Goal: Task Accomplishment & Management: Complete application form

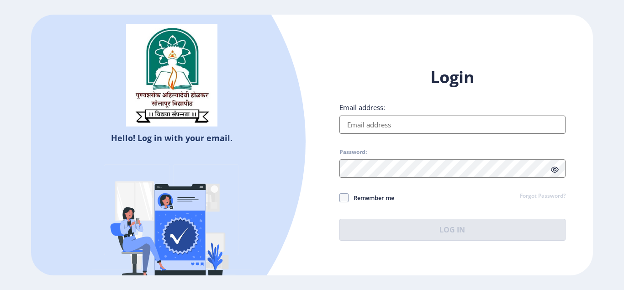
click at [374, 122] on input "Email address:" at bounding box center [453, 125] width 226 height 18
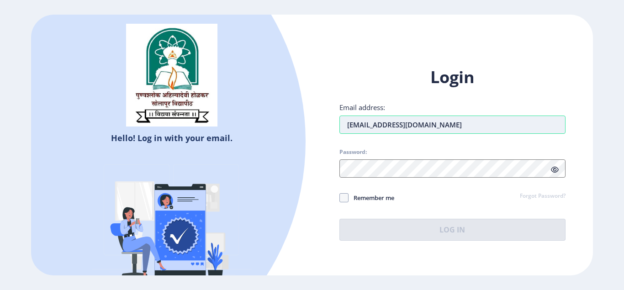
type input "[EMAIL_ADDRESS][DOMAIN_NAME]"
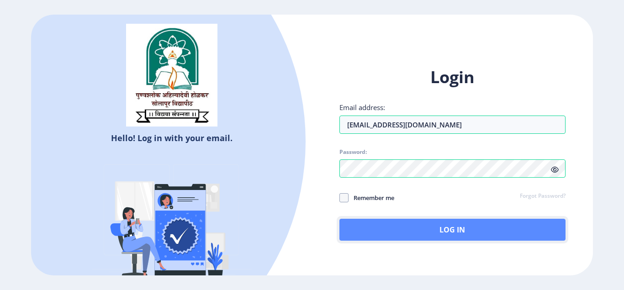
click at [427, 229] on button "Log In" at bounding box center [453, 230] width 226 height 22
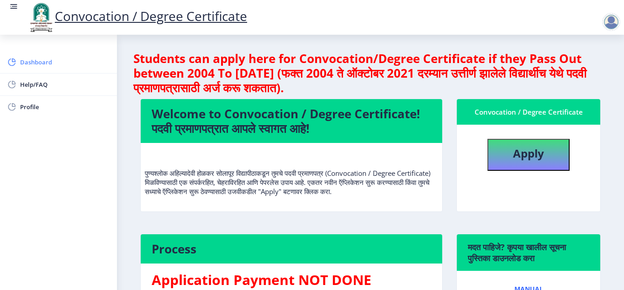
click at [42, 64] on span "Dashboard" at bounding box center [65, 62] width 90 height 11
click at [522, 160] on b "Apply" at bounding box center [528, 153] width 31 height 15
select select
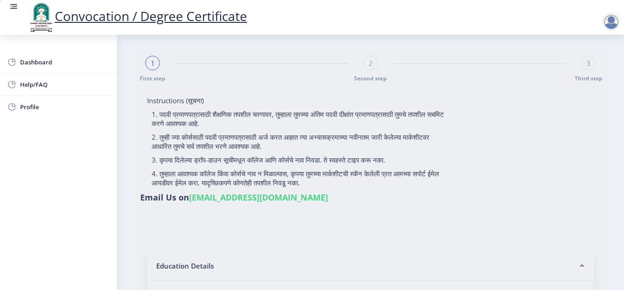
type input "Vilas Bhanudas Bandgar"
type input "Shalan"
select select "Geography"
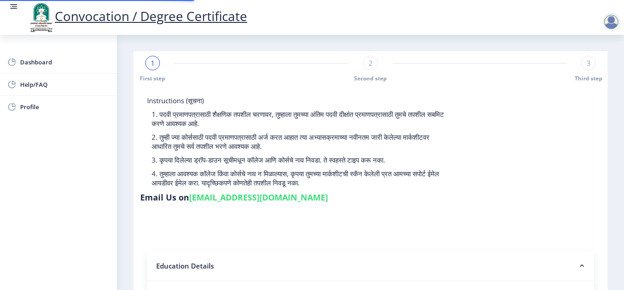
type input "202301004075511"
select select "Regular"
select select "2024"
select select "December"
select select "Grade A+"
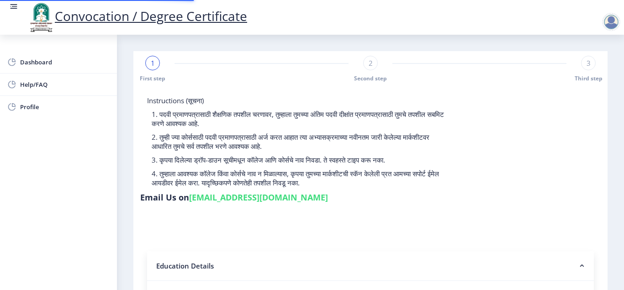
type input "202201612"
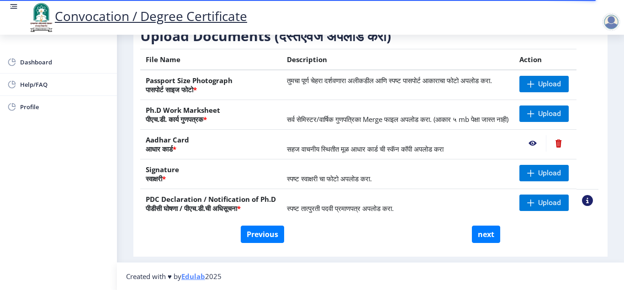
scroll to position [181, 0]
click at [375, 144] on span "सहज वाचनीय स्थितीत मूळ आधार कार्ड ची स्कॅन कॉपी अपलोड करा" at bounding box center [365, 148] width 157 height 9
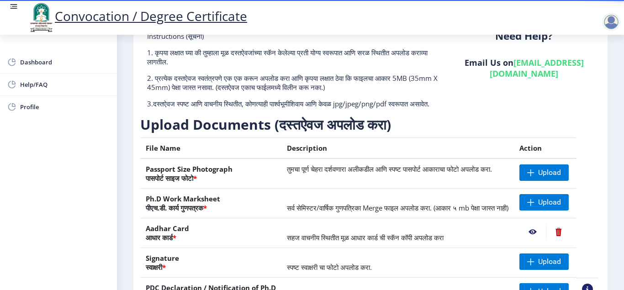
scroll to position [123, 0]
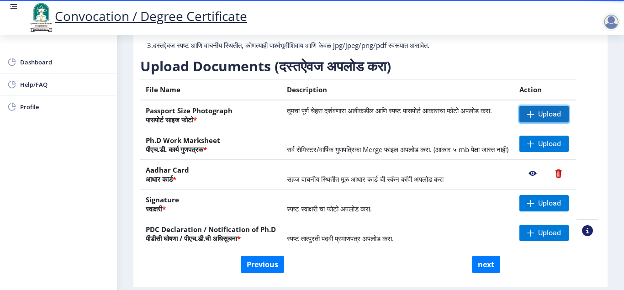
click at [544, 119] on span "Upload" at bounding box center [549, 114] width 23 height 9
click at [536, 122] on nb-action at bounding box center [533, 114] width 27 height 16
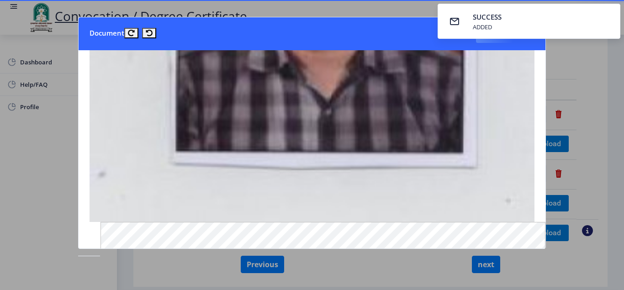
scroll to position [219, 0]
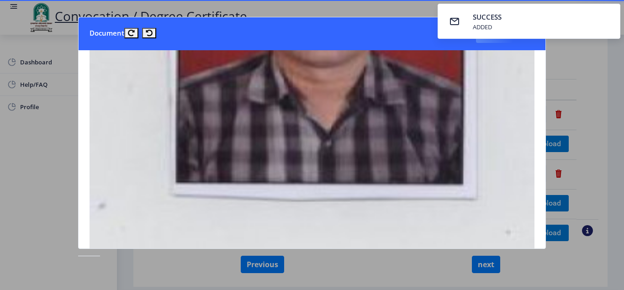
click at [574, 74] on div at bounding box center [312, 145] width 624 height 290
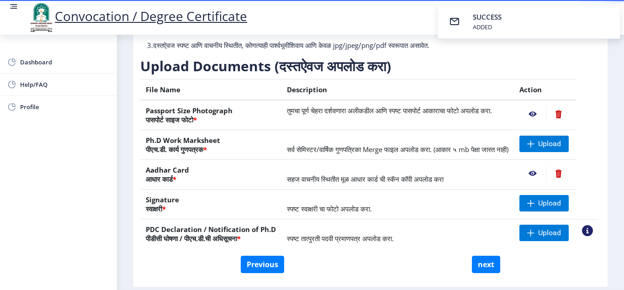
click at [559, 118] on nb-action at bounding box center [558, 114] width 25 height 16
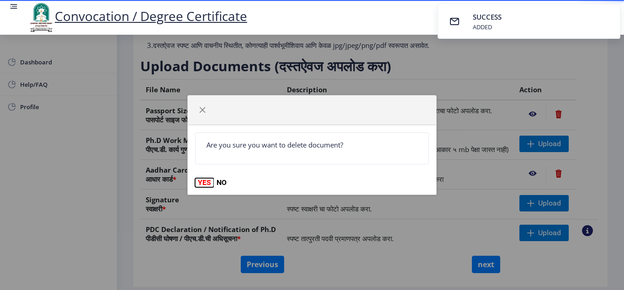
click at [204, 182] on button "YES" at bounding box center [204, 182] width 19 height 9
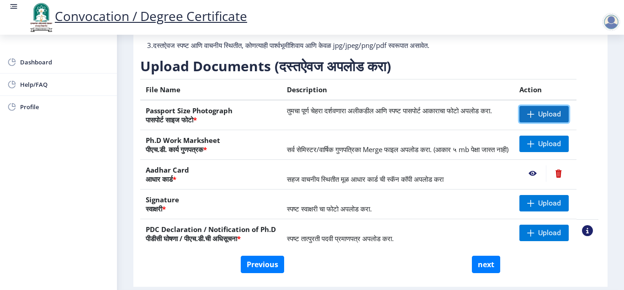
click at [546, 119] on span "Upload" at bounding box center [549, 114] width 23 height 9
click at [537, 122] on nb-action at bounding box center [533, 114] width 27 height 16
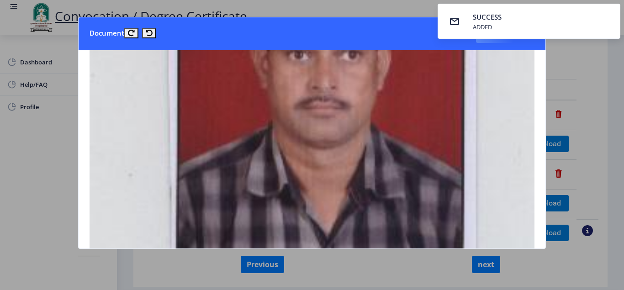
scroll to position [0, 0]
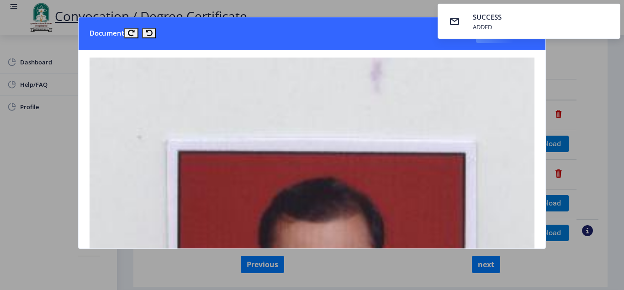
click at [555, 89] on div at bounding box center [312, 145] width 624 height 290
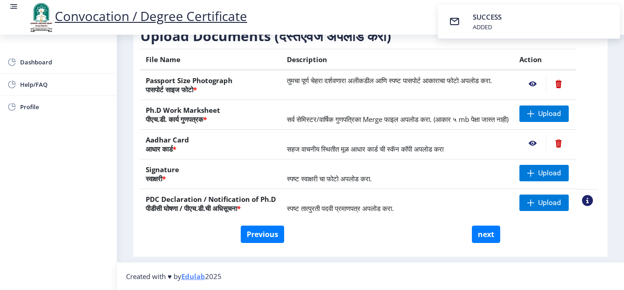
scroll to position [181, 0]
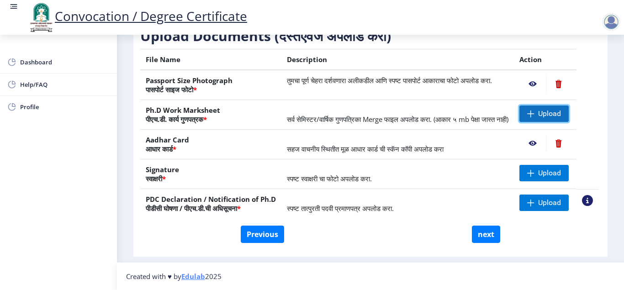
click at [535, 110] on span at bounding box center [530, 113] width 7 height 7
click at [555, 109] on span "Upload" at bounding box center [549, 113] width 23 height 9
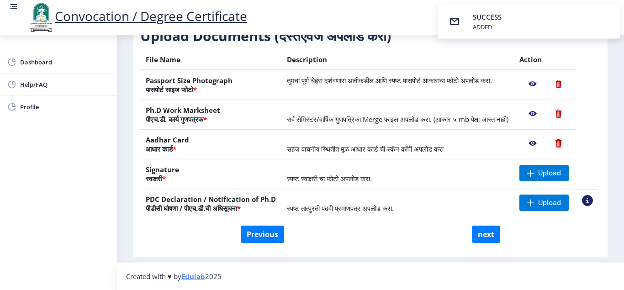
click at [536, 106] on nb-action at bounding box center [533, 114] width 27 height 16
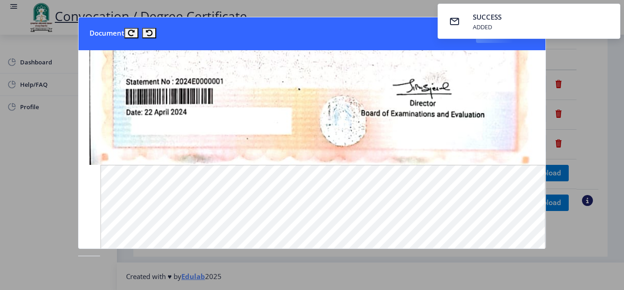
scroll to position [794, 0]
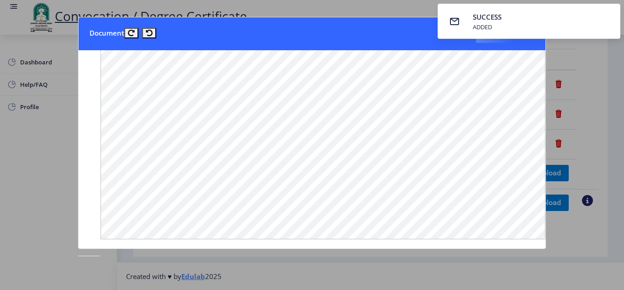
click at [581, 240] on div at bounding box center [312, 145] width 624 height 290
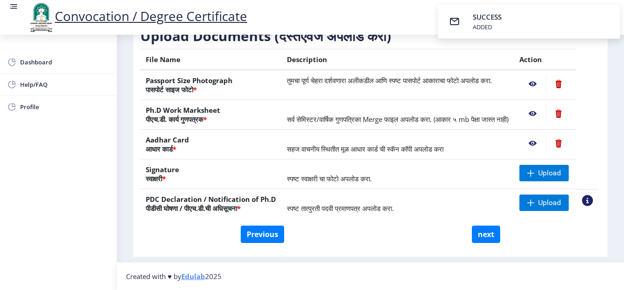
scroll to position [181, 0]
click at [534, 135] on nb-action at bounding box center [533, 143] width 27 height 16
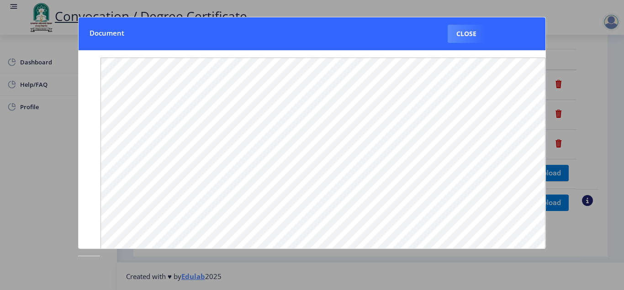
scroll to position [138, 0]
click at [464, 41] on button "Close" at bounding box center [466, 34] width 37 height 18
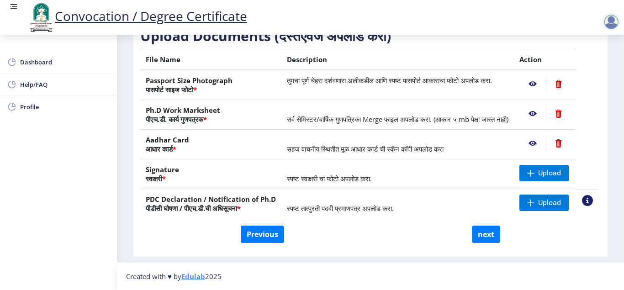
scroll to position [181, 0]
click at [540, 169] on span "Upload" at bounding box center [544, 173] width 49 height 16
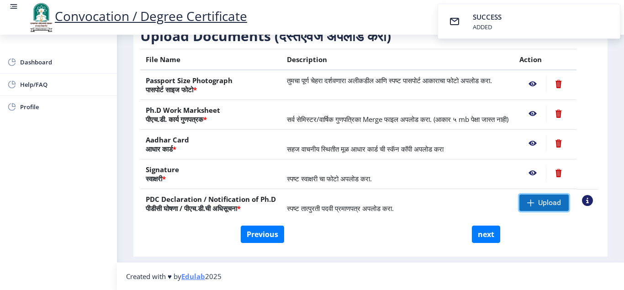
click at [548, 198] on span "Upload" at bounding box center [549, 202] width 23 height 9
click at [537, 195] on nb-action at bounding box center [533, 203] width 27 height 16
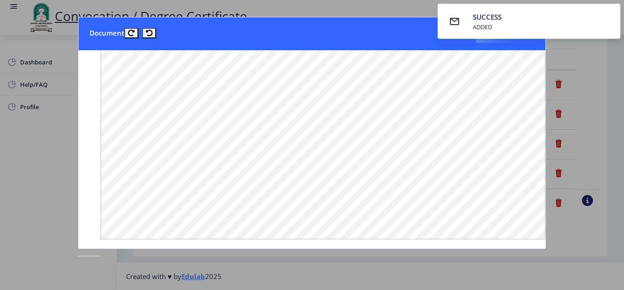
scroll to position [534, 0]
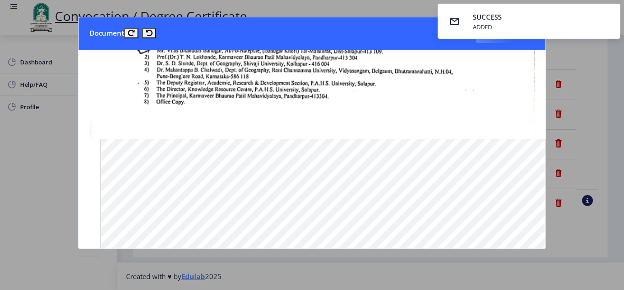
click at [591, 242] on div at bounding box center [312, 145] width 624 height 290
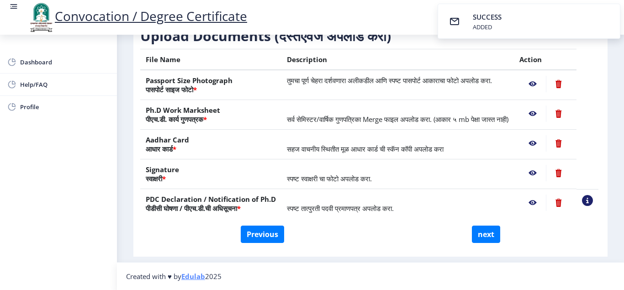
scroll to position [0, 0]
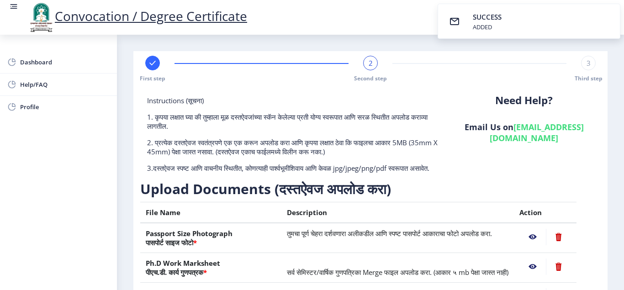
click at [536, 243] on nb-action at bounding box center [533, 237] width 27 height 16
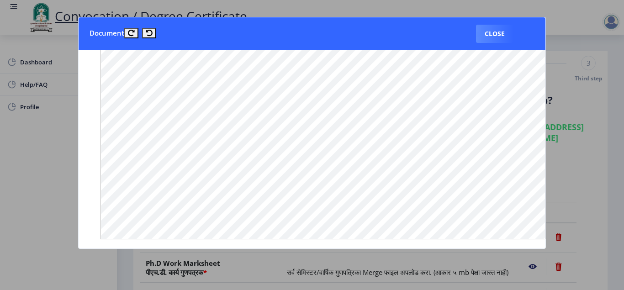
scroll to position [536, 0]
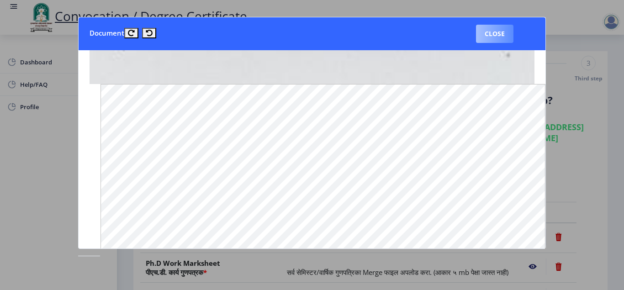
click at [503, 35] on button "Close" at bounding box center [494, 34] width 37 height 18
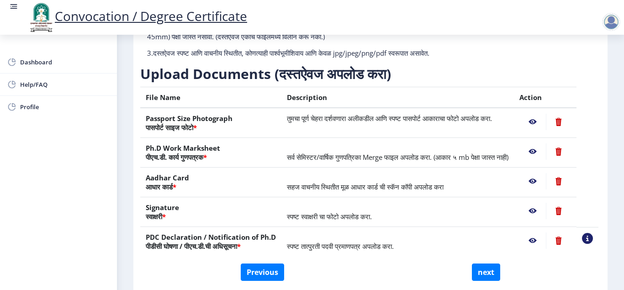
scroll to position [181, 0]
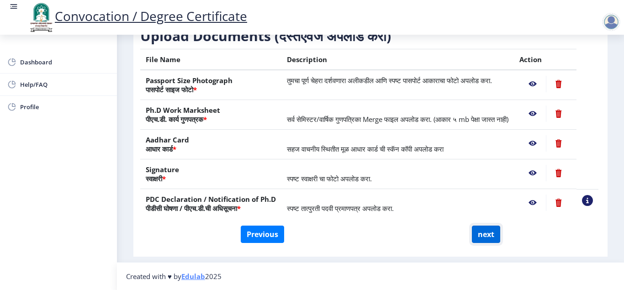
click at [486, 241] on button "next" at bounding box center [486, 234] width 28 height 17
select select
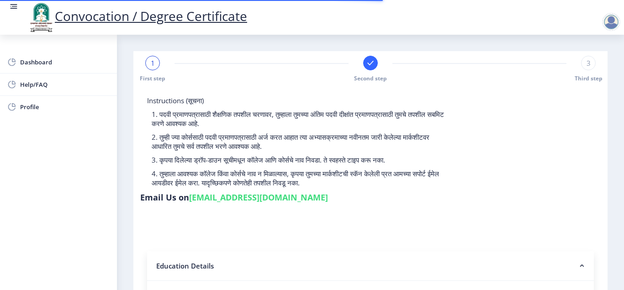
select select
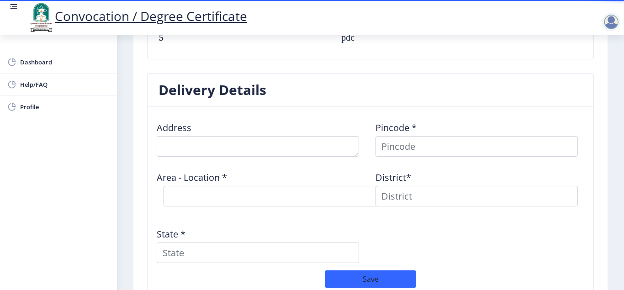
scroll to position [784, 0]
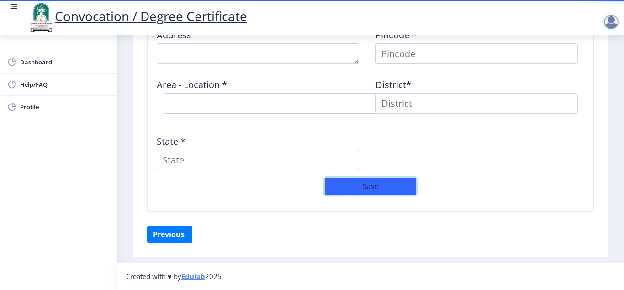
click at [367, 186] on button "Save" at bounding box center [370, 186] width 91 height 17
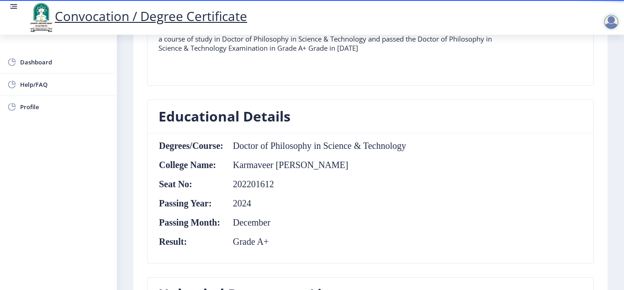
scroll to position [634, 0]
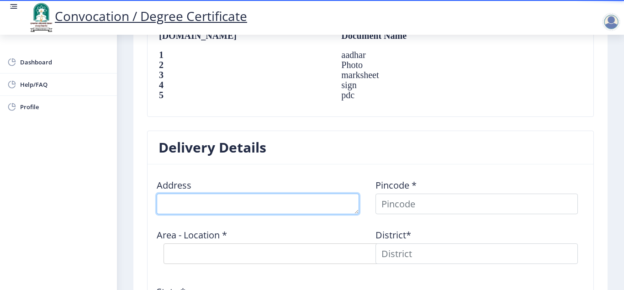
click at [240, 199] on textarea at bounding box center [258, 204] width 202 height 21
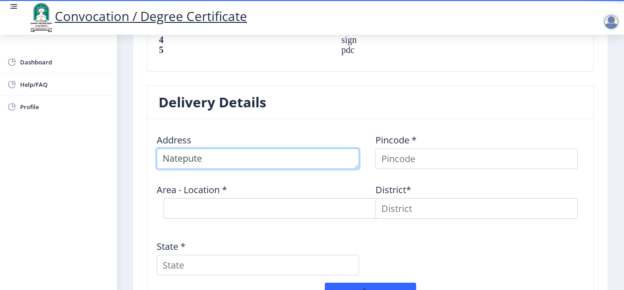
scroll to position [749, 0]
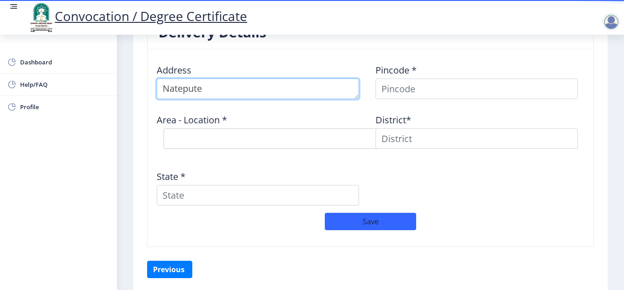
type textarea "Natepute"
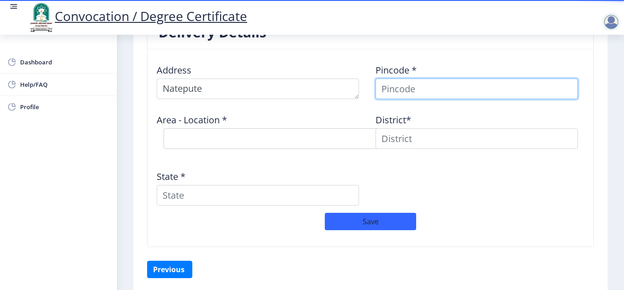
click at [408, 91] on input at bounding box center [477, 89] width 202 height 21
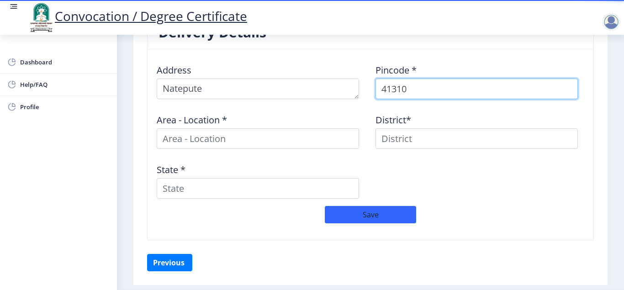
type input "413109"
select select
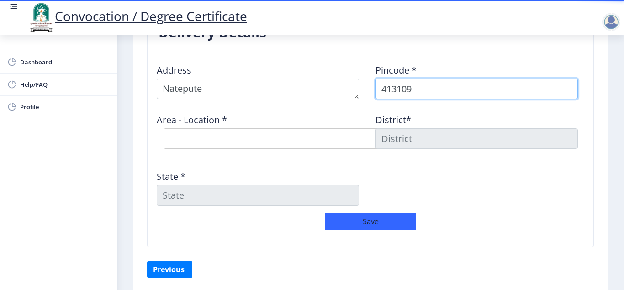
type input "413109"
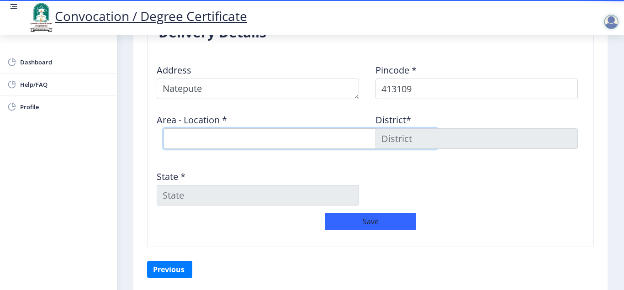
click at [164, 128] on select "Select Area Location Dahigaon B.O Dharmapuri B.O Ekshiv B.O Gursale B.O Kurbavi…" at bounding box center [301, 138] width 274 height 21
select select "8: Object"
click option "Natepute S.O" at bounding box center [0, 0] width 0 height 0
type input "SOLAPUR"
type input "Maharashtra"
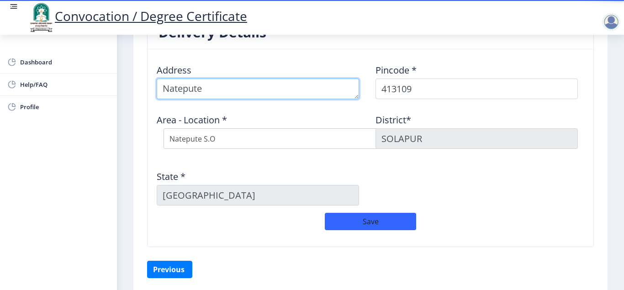
click at [232, 91] on textarea at bounding box center [258, 89] width 202 height 21
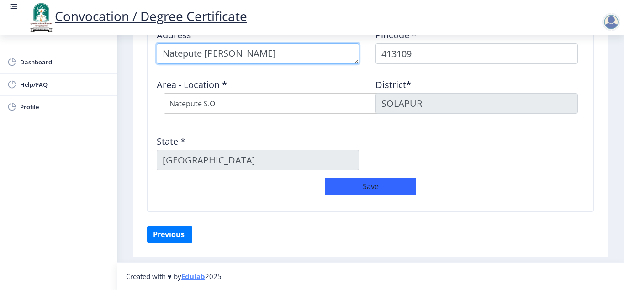
type textarea "Natepute Bandgar Khori"
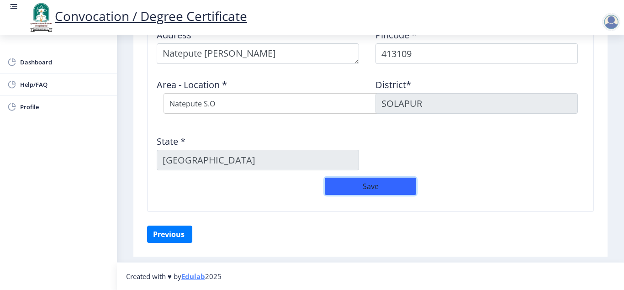
click at [369, 187] on button "Save" at bounding box center [370, 186] width 91 height 17
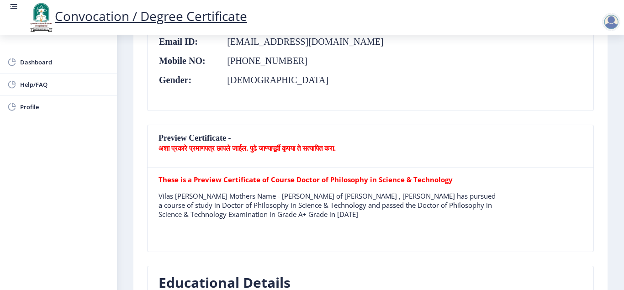
scroll to position [208, 0]
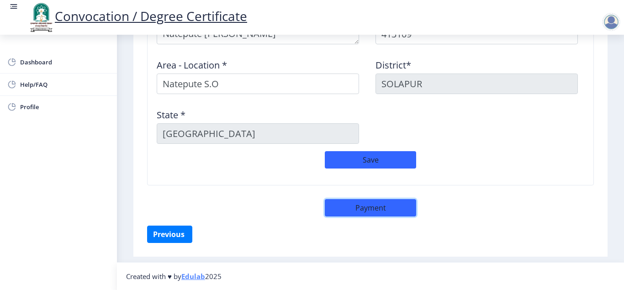
click at [370, 203] on button "Payment" at bounding box center [370, 207] width 91 height 17
select select "sealed"
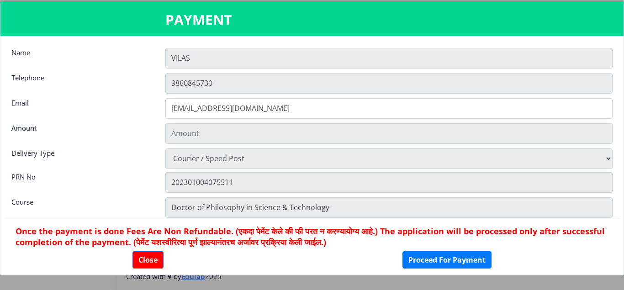
type input "1885"
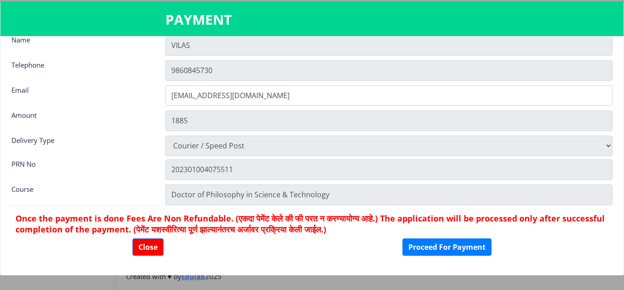
scroll to position [0, 0]
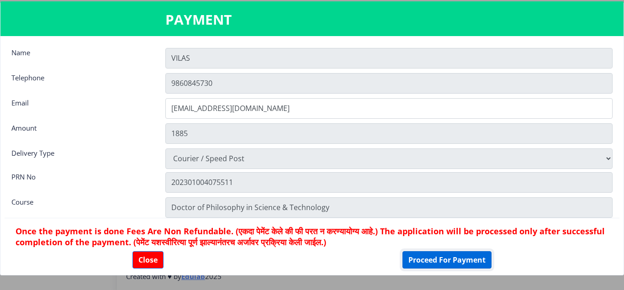
click at [431, 256] on button "Proceed For Payment" at bounding box center [447, 259] width 89 height 17
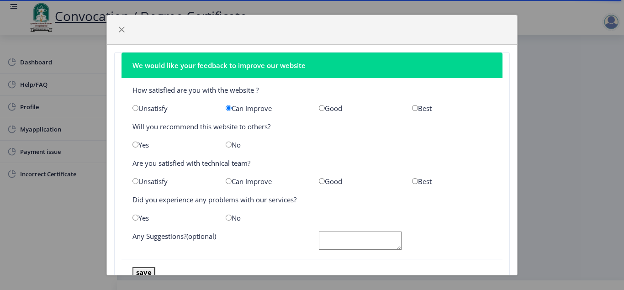
scroll to position [29, 0]
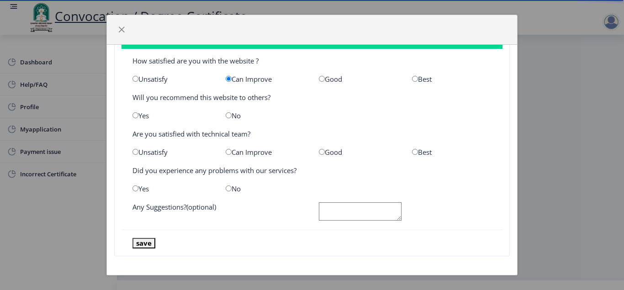
click at [228, 115] on input "radio" at bounding box center [229, 115] width 6 height 6
radio input "true"
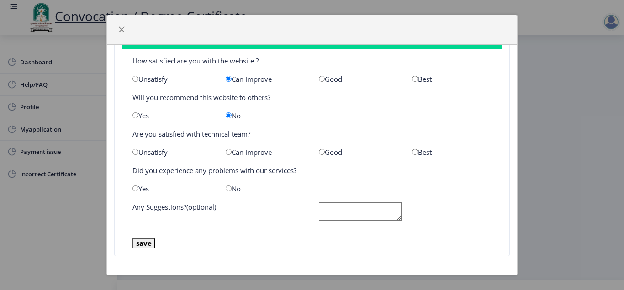
click at [231, 154] on input "radio" at bounding box center [229, 152] width 6 height 6
radio input "true"
click at [227, 194] on nb-card-body "How satisfied are you with the website ? Unsatisfy Can Improve Good Best Will y…" at bounding box center [312, 139] width 381 height 181
click at [226, 187] on input "radio" at bounding box center [229, 189] width 6 height 6
radio input "true"
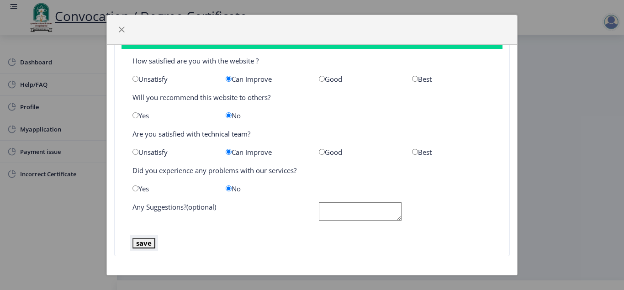
click at [139, 241] on button "save" at bounding box center [144, 243] width 23 height 11
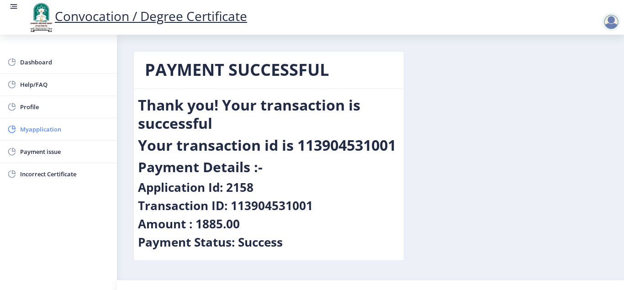
click at [27, 133] on span "Myapplication" at bounding box center [65, 129] width 90 height 11
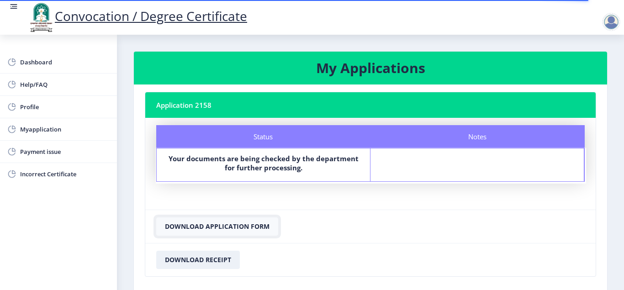
click at [203, 225] on button "Download Application Form" at bounding box center [217, 227] width 122 height 18
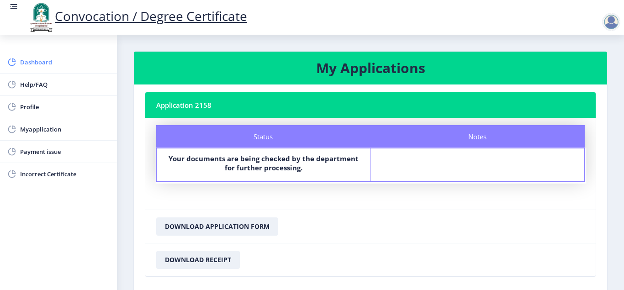
click at [27, 69] on link "Dashboard" at bounding box center [58, 62] width 117 height 22
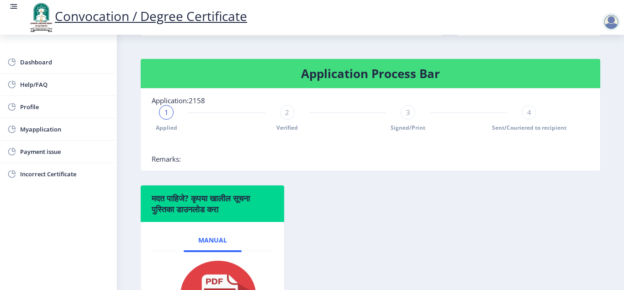
scroll to position [115, 0]
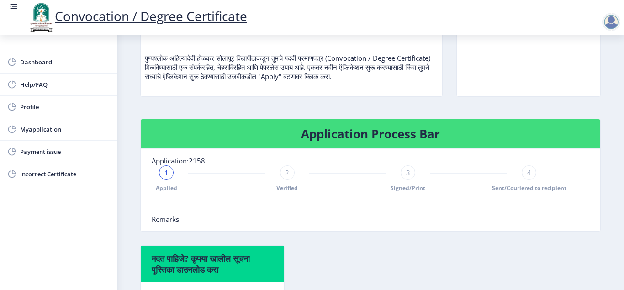
click at [165, 181] on div "1 Applied" at bounding box center [166, 178] width 15 height 27
click at [287, 184] on div "2 Verified" at bounding box center [287, 178] width 15 height 27
click at [412, 180] on div "3 Signed/Print" at bounding box center [408, 178] width 15 height 27
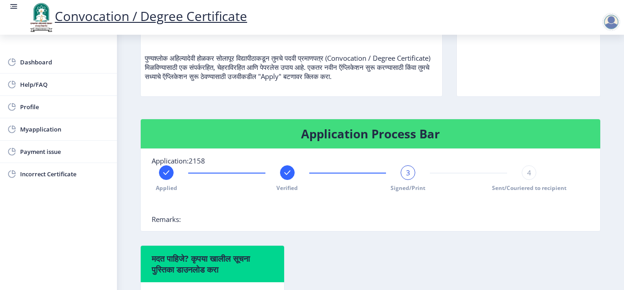
click at [524, 190] on span "Sent/Couriered to recipient" at bounding box center [529, 188] width 75 height 8
click at [538, 175] on div "Applied Verified Signed/Print 4 Sent/Couriered to recipient" at bounding box center [348, 178] width 392 height 27
click at [532, 175] on div "4" at bounding box center [529, 172] width 15 height 15
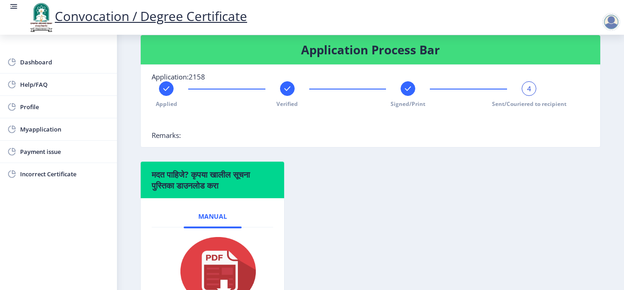
scroll to position [279, 0]
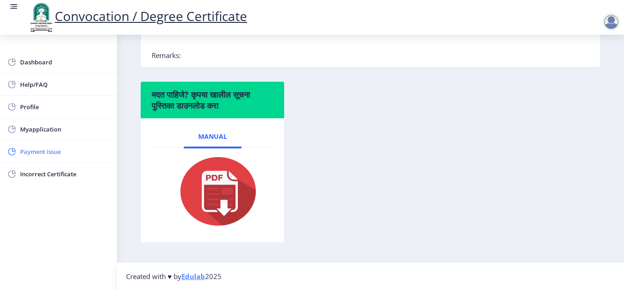
click at [46, 149] on span "Payment issue" at bounding box center [65, 151] width 90 height 11
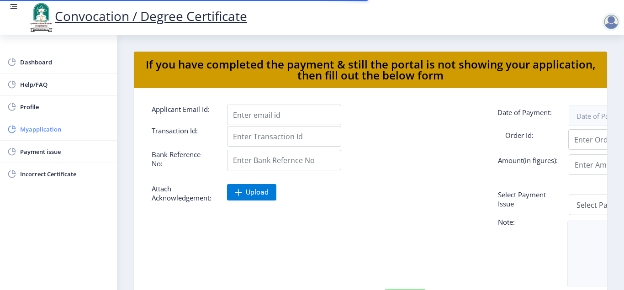
click at [44, 132] on span "Myapplication" at bounding box center [65, 129] width 90 height 11
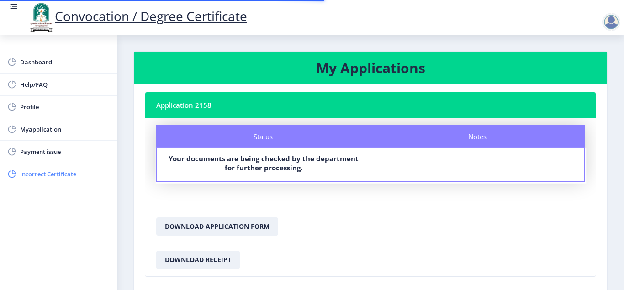
click at [42, 178] on span "Incorrect Certificate" at bounding box center [65, 174] width 90 height 11
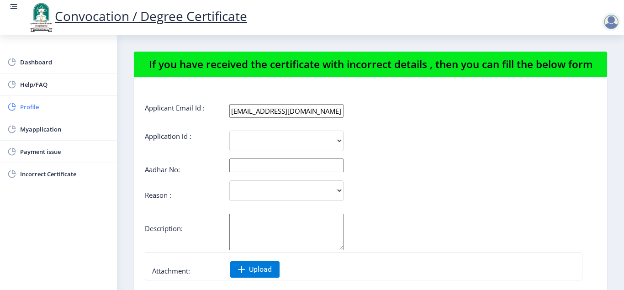
click at [35, 113] on link "Profile" at bounding box center [58, 107] width 117 height 22
select select "[DEMOGRAPHIC_DATA]"
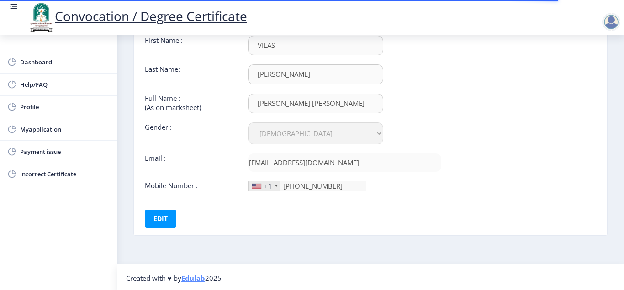
scroll to position [75, 0]
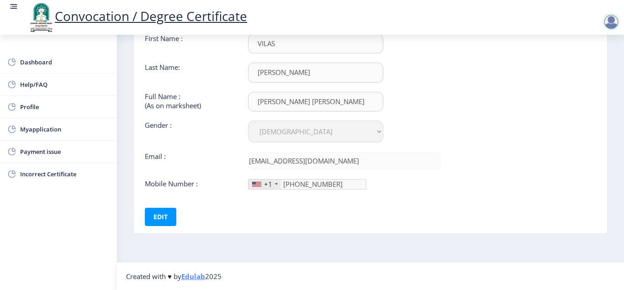
click at [148, 229] on nb-card-body "First Name : [PERSON_NAME] Last Name: [PERSON_NAME] Full Name : (As on markshee…" at bounding box center [370, 130] width 487 height 207
click at [164, 214] on button "Edit" at bounding box center [161, 217] width 32 height 18
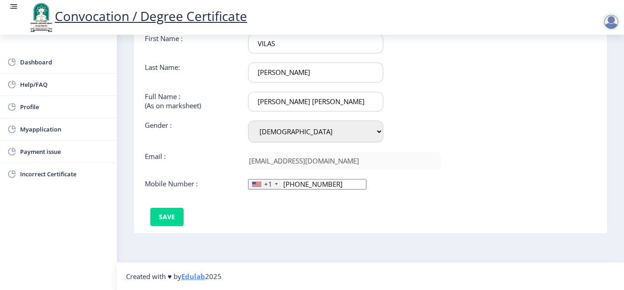
click at [323, 185] on input "[PHONE_NUMBER]" at bounding box center [307, 184] width 118 height 11
click at [297, 182] on input "[PHONE_NUMBER]" at bounding box center [307, 184] width 118 height 11
click at [309, 185] on input "986084-57" at bounding box center [307, 184] width 118 height 11
click at [318, 182] on input "98608457" at bounding box center [307, 184] width 118 height 11
type input "9860845730"
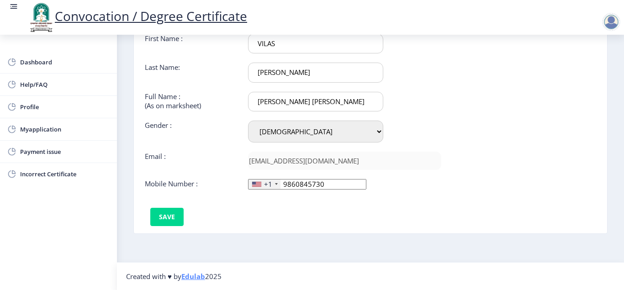
click at [274, 183] on div "+1" at bounding box center [265, 185] width 32 height 10
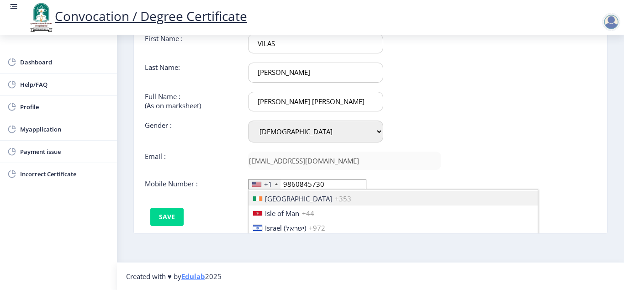
scroll to position [1454, 0]
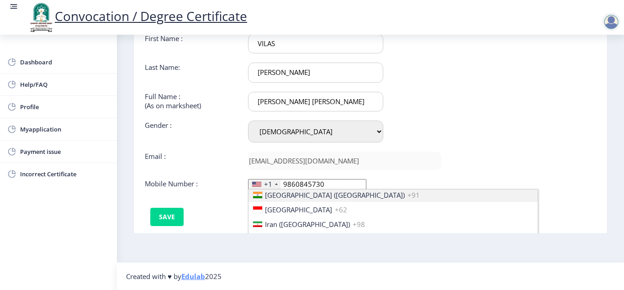
click at [271, 193] on span "[GEOGRAPHIC_DATA] ([GEOGRAPHIC_DATA])" at bounding box center [335, 195] width 140 height 9
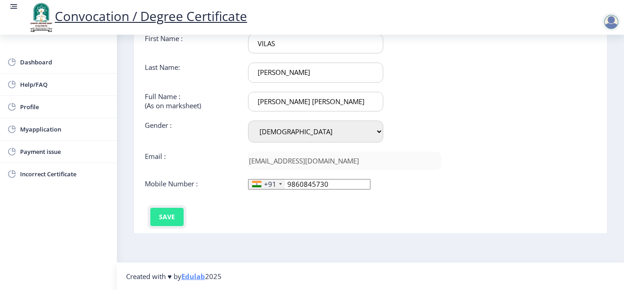
click at [172, 216] on button "Save" at bounding box center [166, 217] width 33 height 18
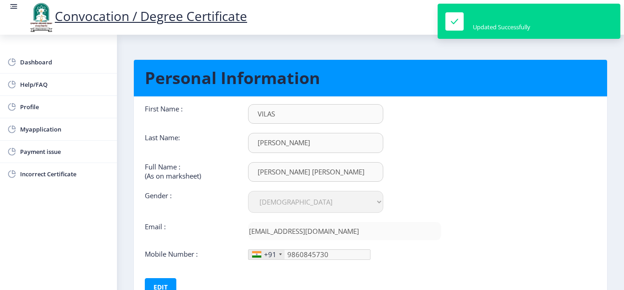
scroll to position [0, 0]
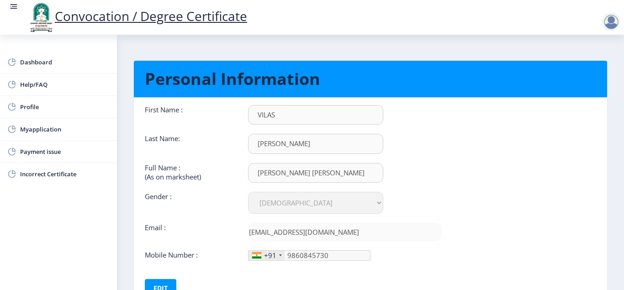
click at [12, 3] on rect at bounding box center [13, 6] width 9 height 9
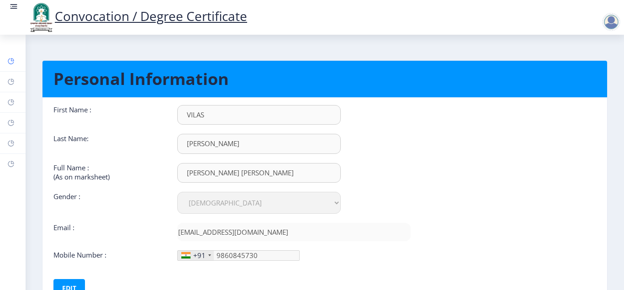
click at [11, 61] on rect at bounding box center [10, 61] width 7 height 7
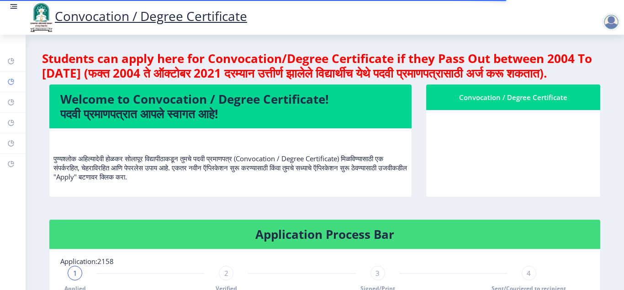
click at [9, 88] on link "Help/FAQ" at bounding box center [13, 82] width 26 height 20
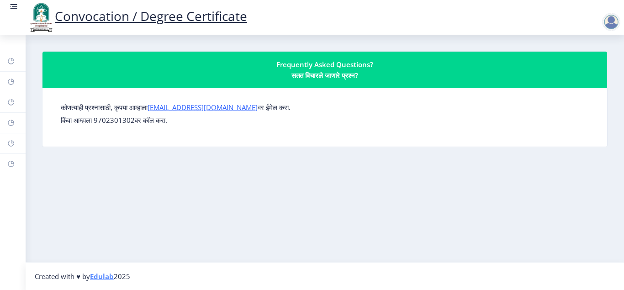
click at [12, 4] on rect at bounding box center [13, 6] width 9 height 9
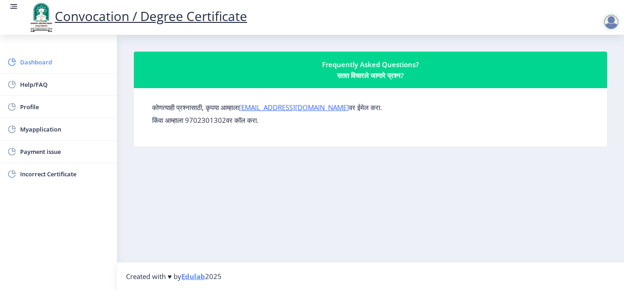
click at [29, 57] on span "Dashboard" at bounding box center [65, 62] width 90 height 11
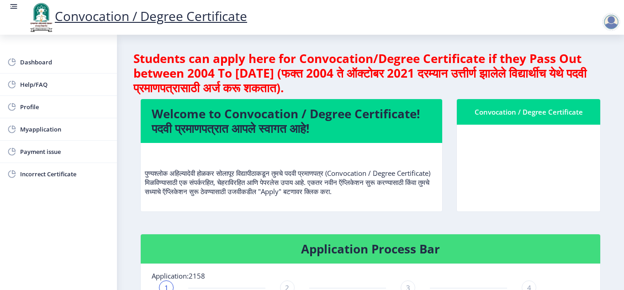
click at [612, 25] on div at bounding box center [611, 22] width 18 height 18
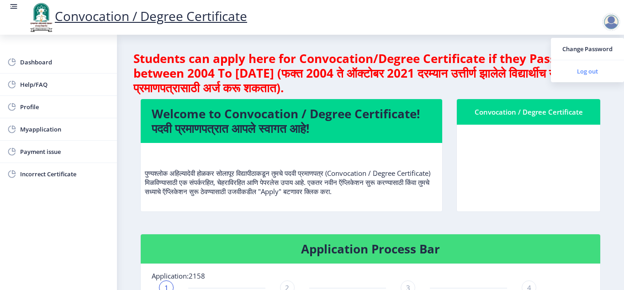
click at [598, 67] on span "Log out" at bounding box center [588, 71] width 59 height 11
